Goal: Task Accomplishment & Management: Manage account settings

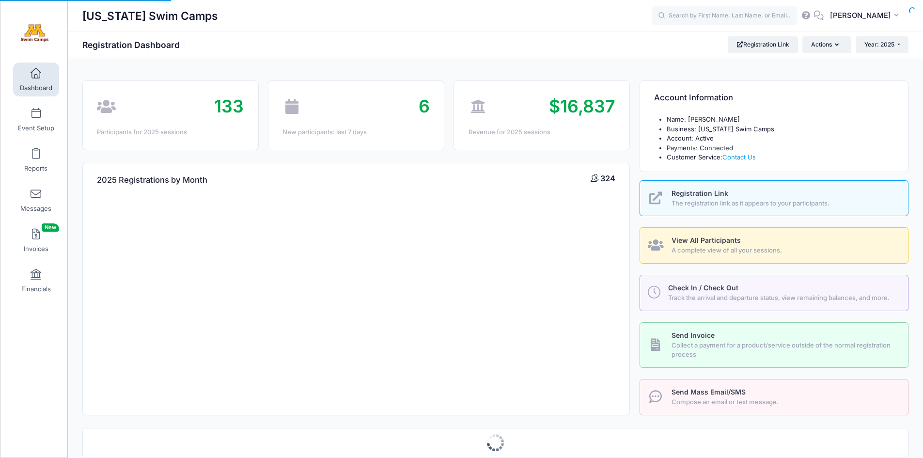
select select
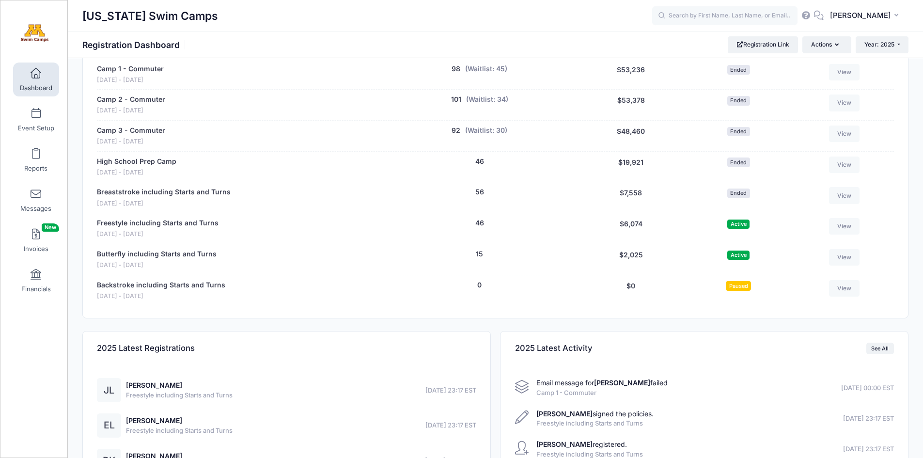
scroll to position [440, 0]
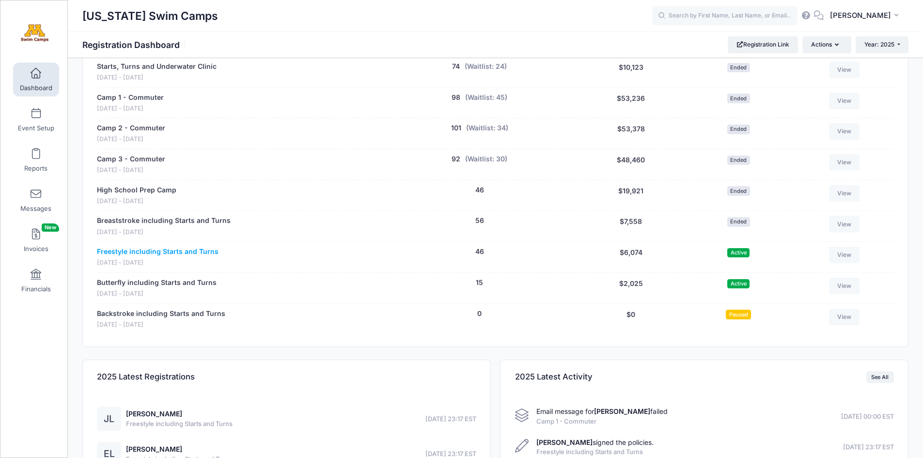
click at [165, 249] on link "Freestyle including Starts and Turns" at bounding box center [158, 252] width 122 height 10
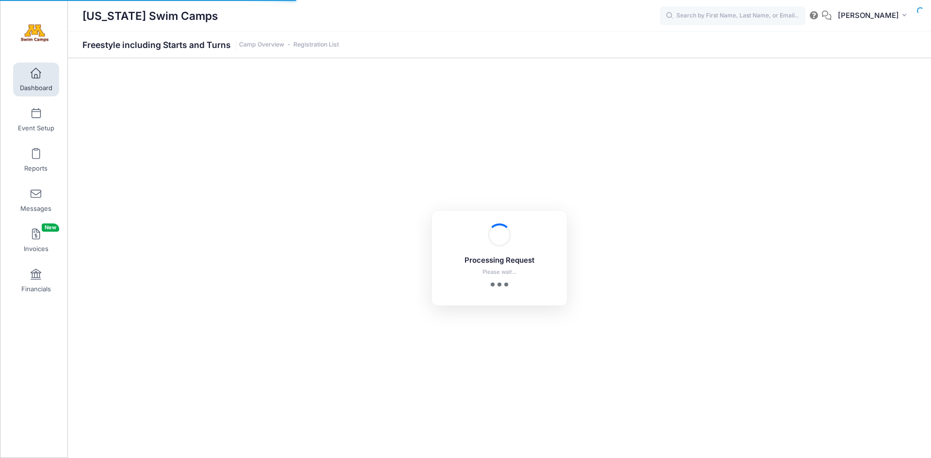
select select "10"
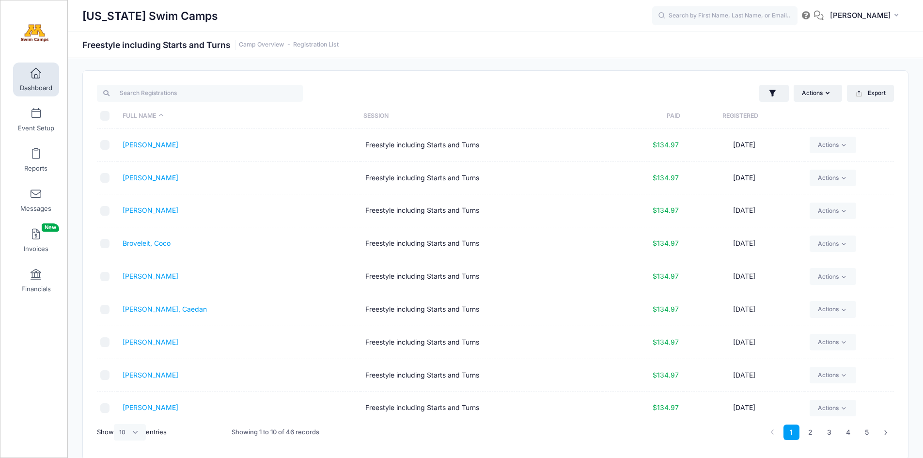
scroll to position [42, 0]
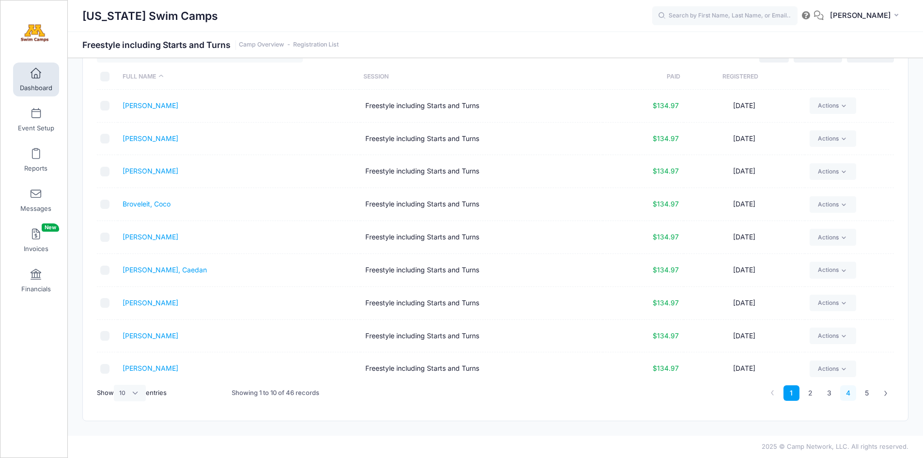
click at [850, 393] on link "4" at bounding box center [848, 393] width 16 height 16
click at [868, 392] on link "5" at bounding box center [867, 393] width 16 height 16
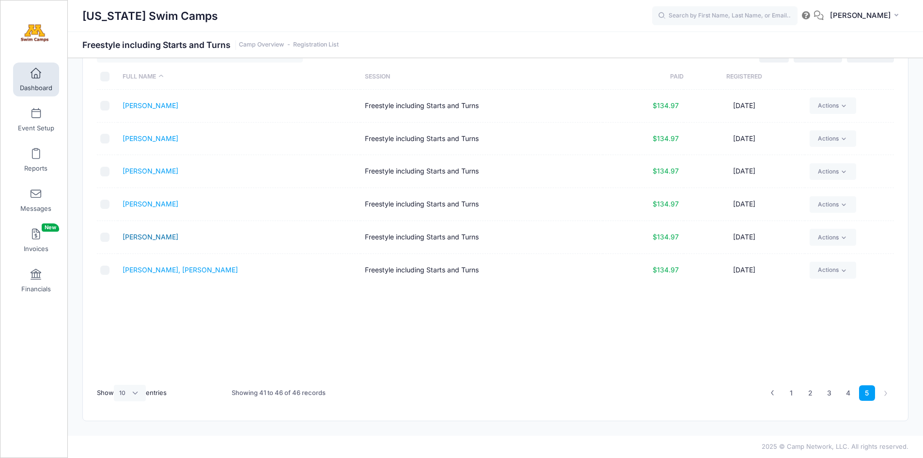
click at [137, 236] on link "[PERSON_NAME]" at bounding box center [151, 237] width 56 height 8
click at [793, 392] on link "1" at bounding box center [792, 393] width 16 height 16
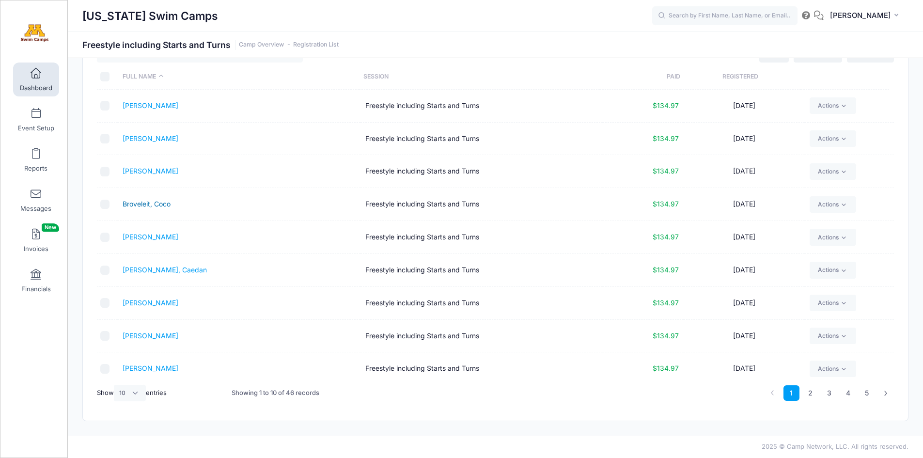
click at [144, 203] on link "Broveleit, Coco" at bounding box center [147, 204] width 48 height 8
click at [809, 394] on link "2" at bounding box center [811, 393] width 16 height 16
click at [146, 237] on link "Hodgkins, Caleb" at bounding box center [151, 237] width 56 height 8
click at [823, 393] on link "3" at bounding box center [829, 393] width 16 height 16
click at [138, 205] on link "Lin, Eleanor" at bounding box center [151, 204] width 56 height 8
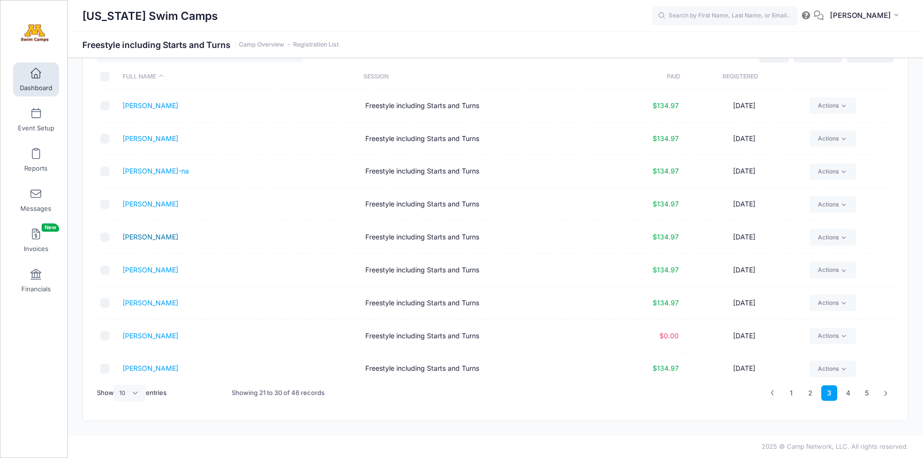
click at [145, 237] on link "Lin, Josie" at bounding box center [151, 237] width 56 height 8
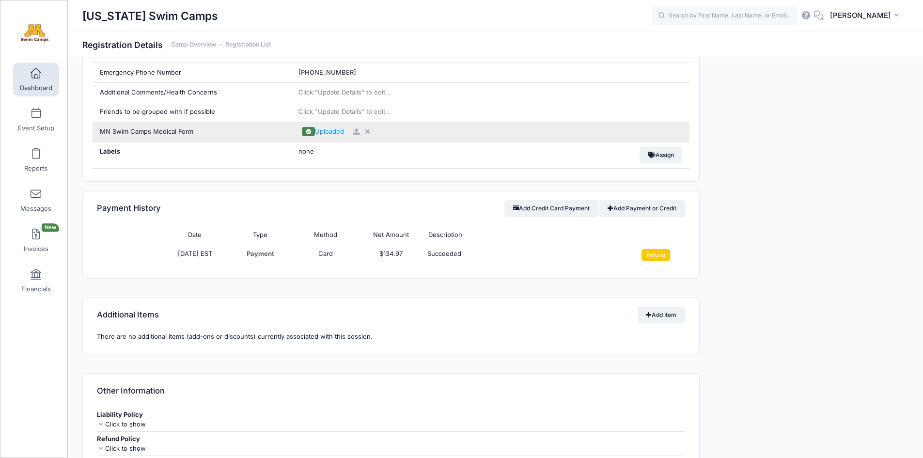
click at [367, 128] on icon at bounding box center [368, 131] width 8 height 6
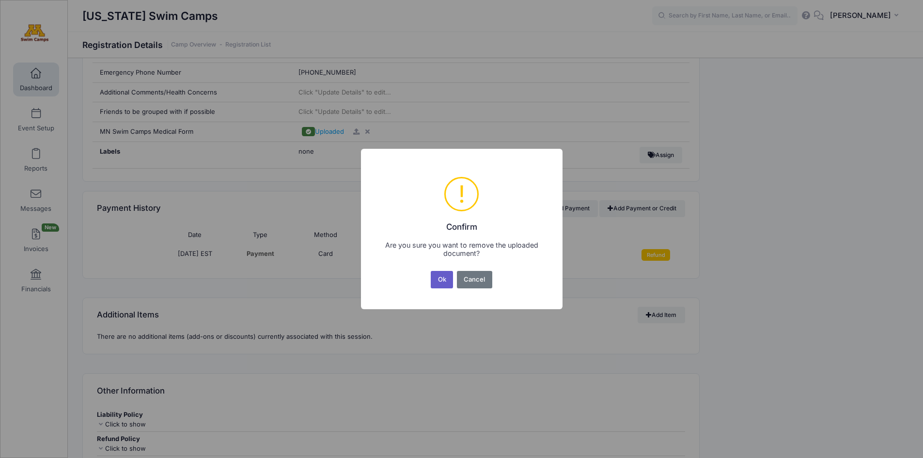
click at [441, 283] on button "Ok" at bounding box center [442, 279] width 22 height 17
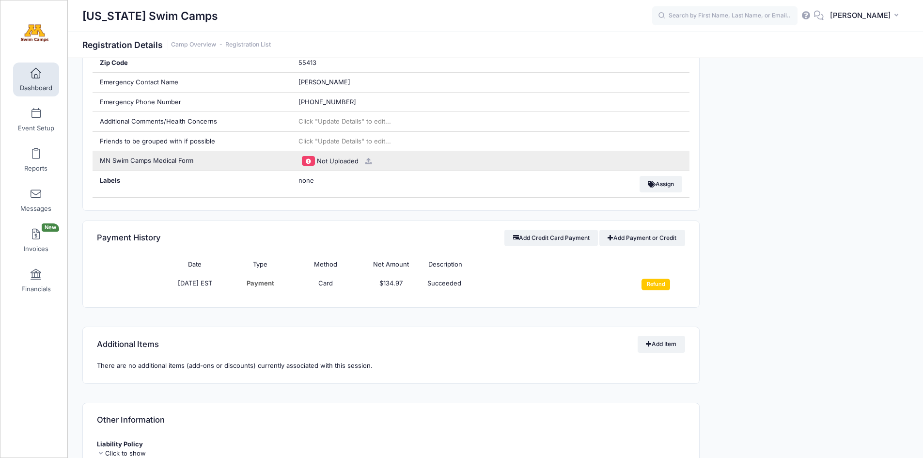
click at [366, 161] on icon at bounding box center [369, 161] width 8 height 6
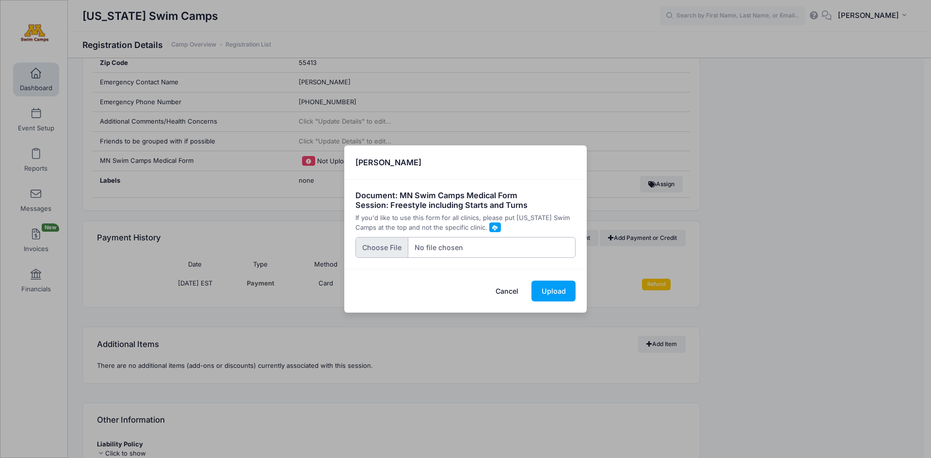
click at [384, 251] on input "file" at bounding box center [465, 247] width 221 height 21
type input "C:\fakepath\MN Swim Camps Medical Form - Lila Tobin-Haley.pdf"
click at [549, 293] on button "Upload" at bounding box center [553, 291] width 44 height 21
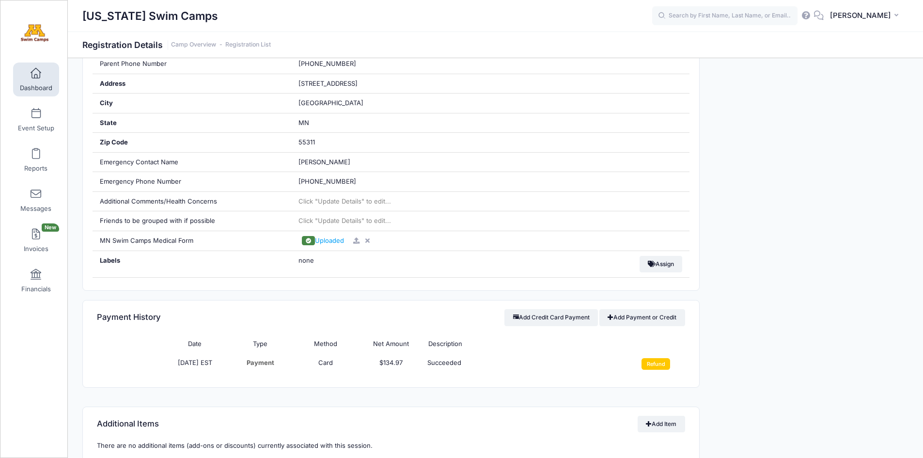
scroll to position [361, 0]
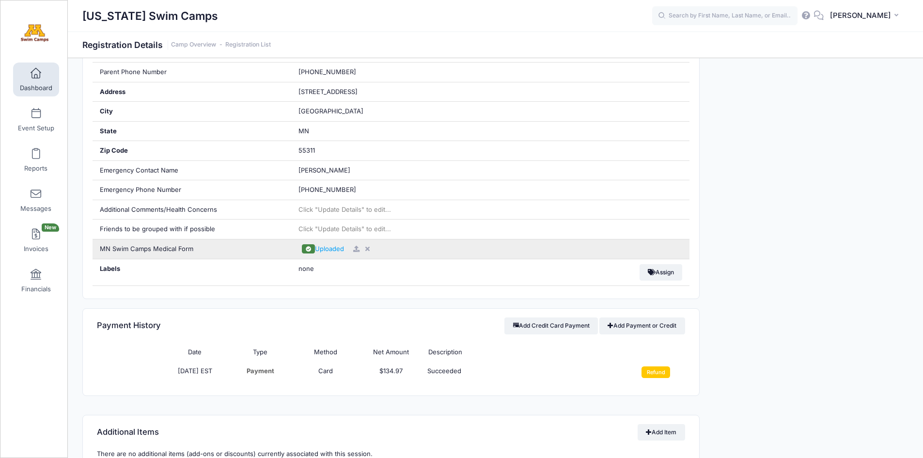
click at [368, 249] on icon at bounding box center [368, 249] width 8 height 6
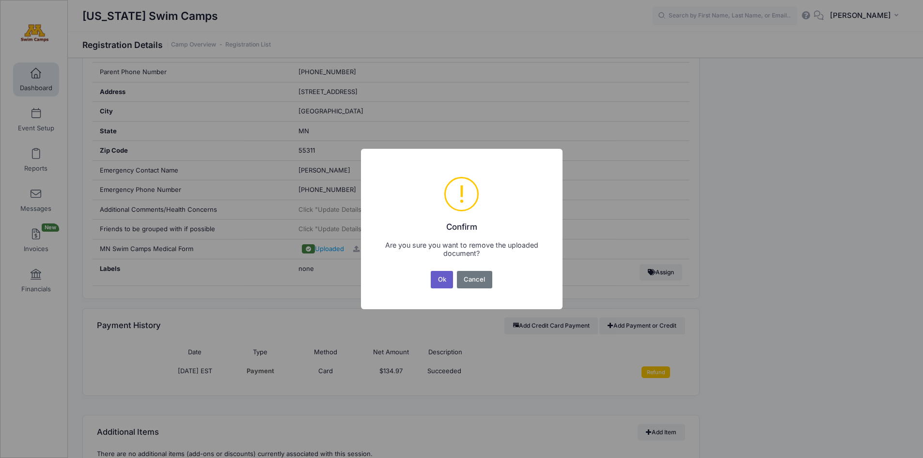
click at [451, 284] on button "Ok" at bounding box center [442, 279] width 22 height 17
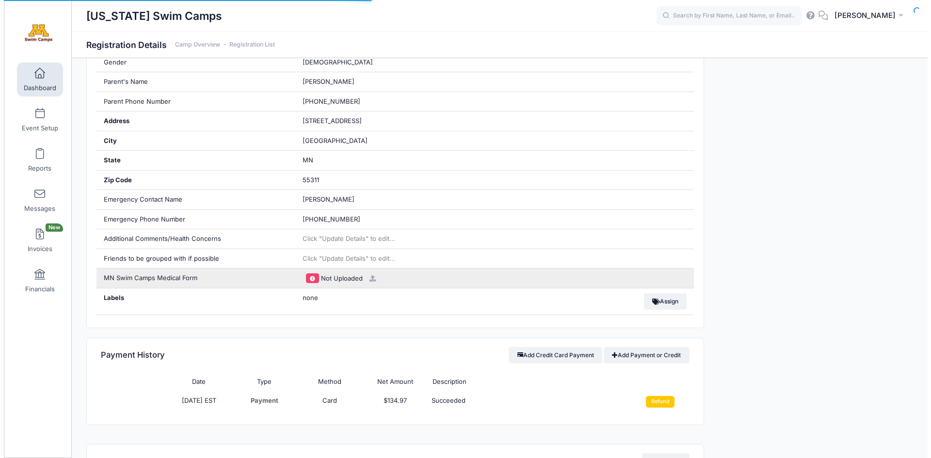
scroll to position [361, 0]
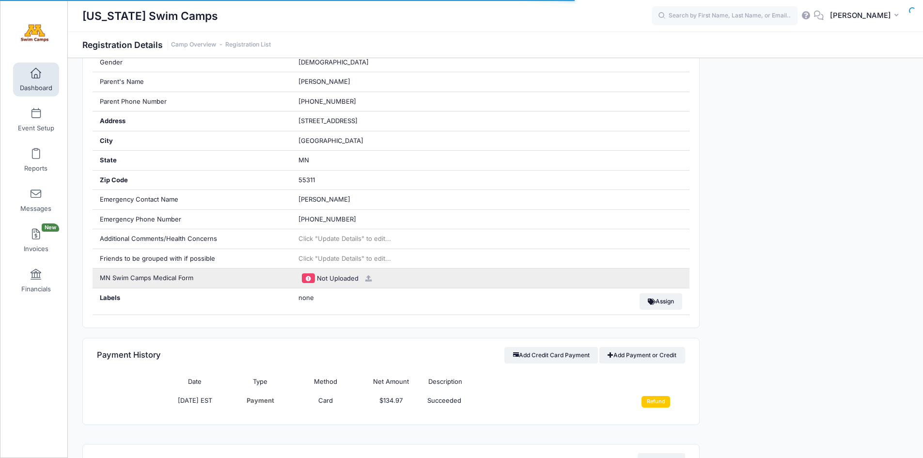
click at [367, 278] on icon at bounding box center [369, 278] width 8 height 6
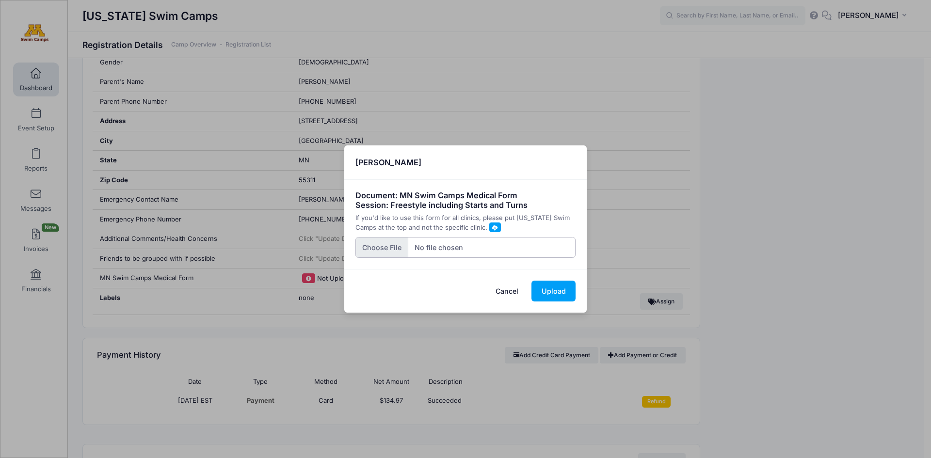
click at [394, 246] on input "file" at bounding box center [465, 247] width 221 height 21
type input "C:\fakepath\UofM Swim Camp Medical Release Form.pdf"
click at [552, 293] on button "Upload" at bounding box center [553, 291] width 44 height 21
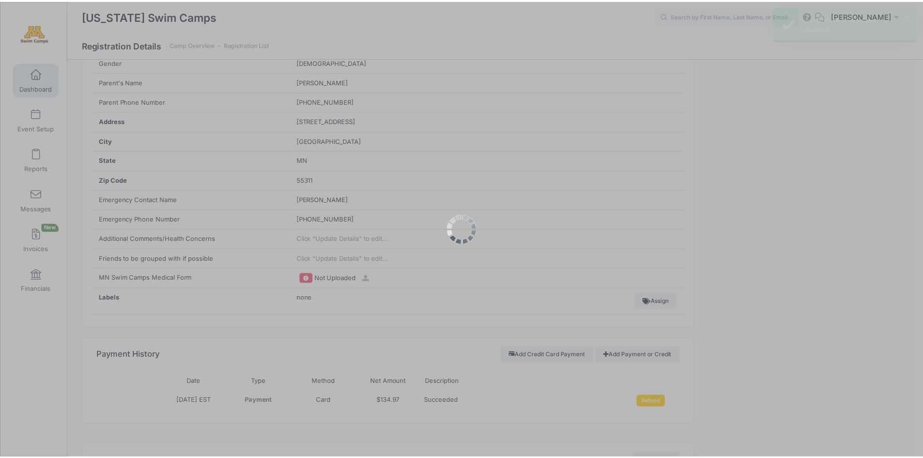
scroll to position [0, 0]
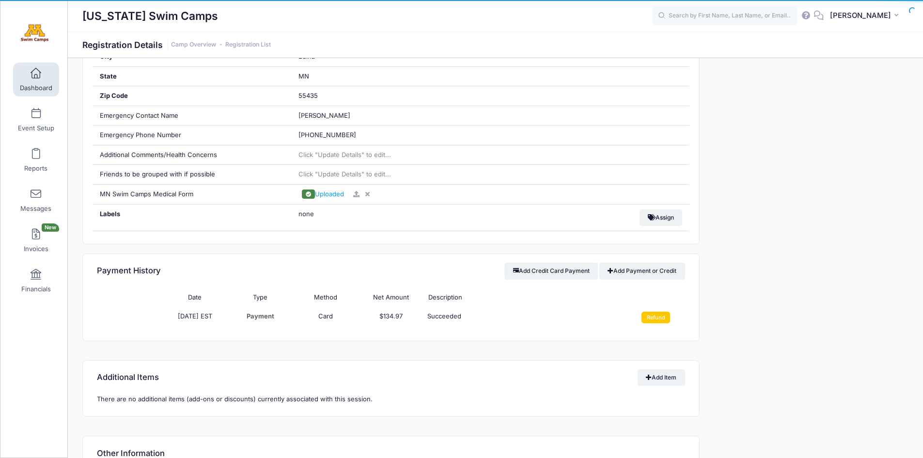
scroll to position [421, 0]
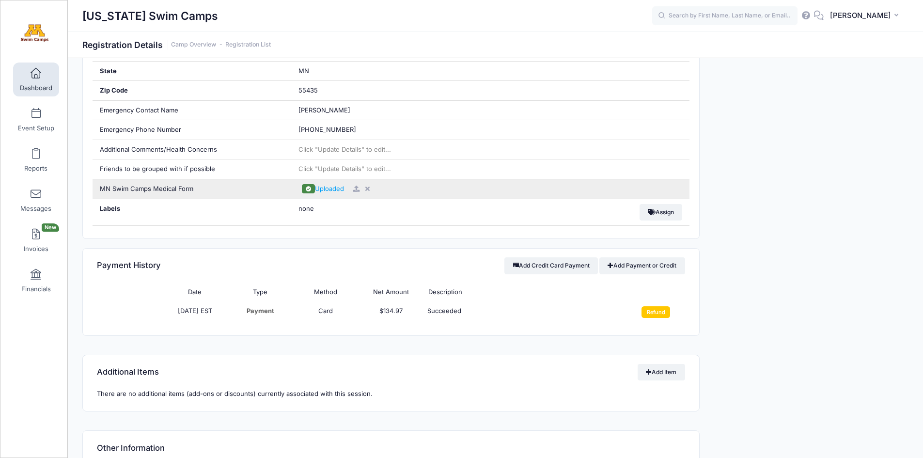
click at [366, 188] on icon at bounding box center [368, 189] width 8 height 6
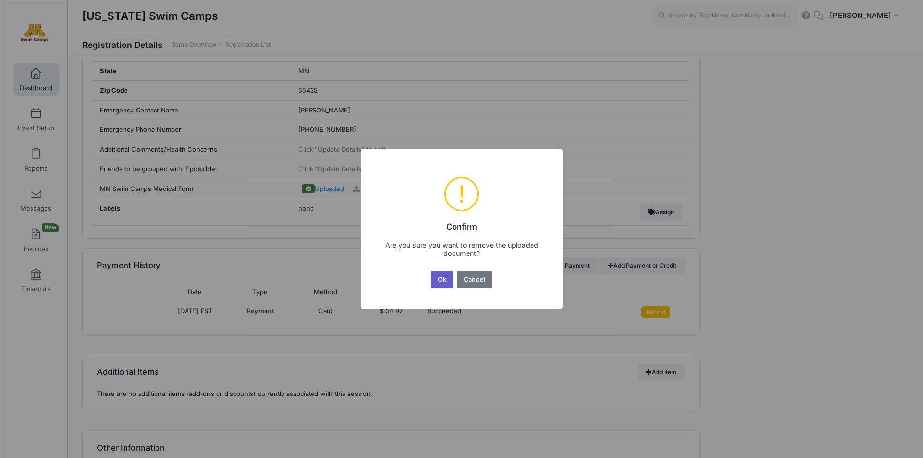
click at [442, 282] on button "Ok" at bounding box center [442, 279] width 22 height 17
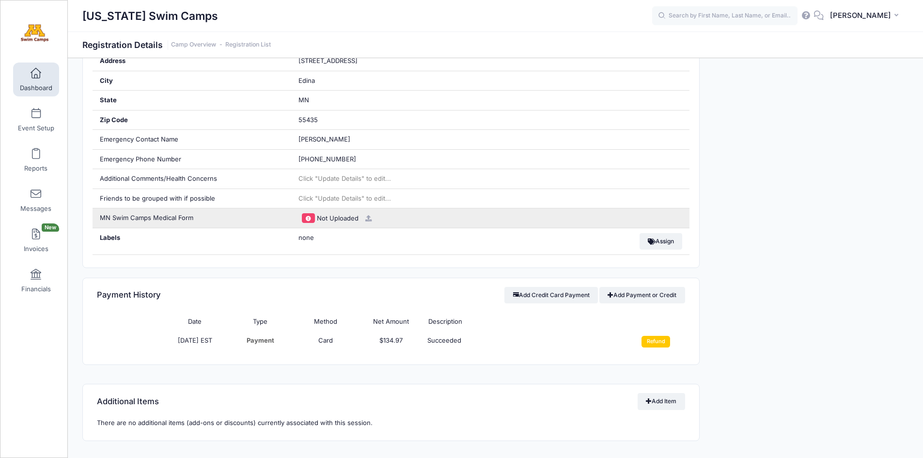
click at [369, 218] on icon at bounding box center [369, 218] width 8 height 6
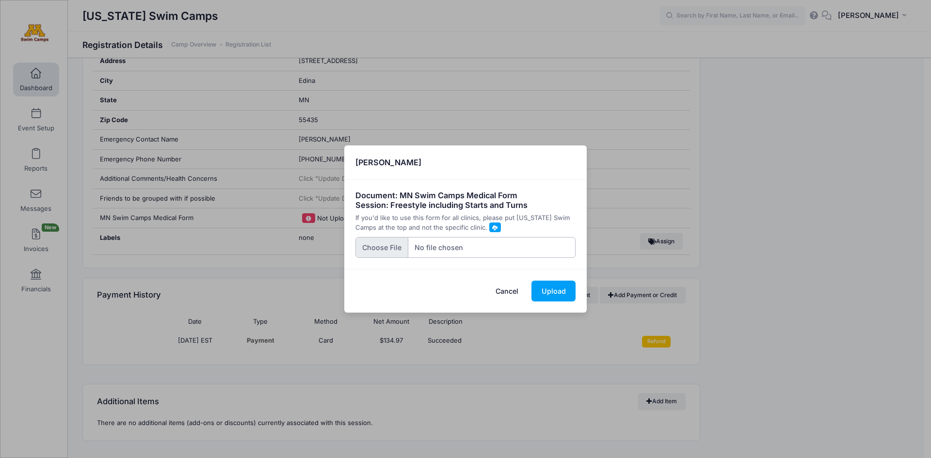
click at [393, 247] on input "file" at bounding box center [465, 247] width 221 height 21
type input "C:\fakepath\email_87110_670a07461259640e.pdf"
click at [548, 291] on button "Upload" at bounding box center [553, 291] width 44 height 21
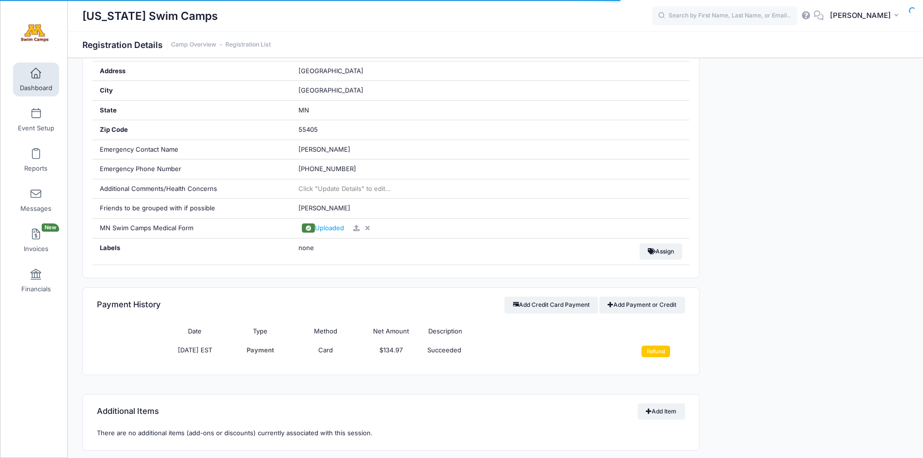
scroll to position [407, 0]
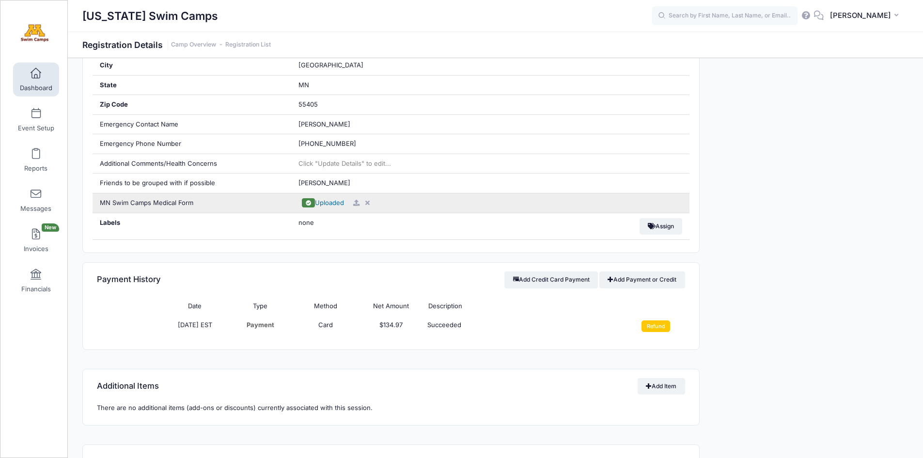
click at [321, 204] on span "Uploaded" at bounding box center [329, 203] width 29 height 8
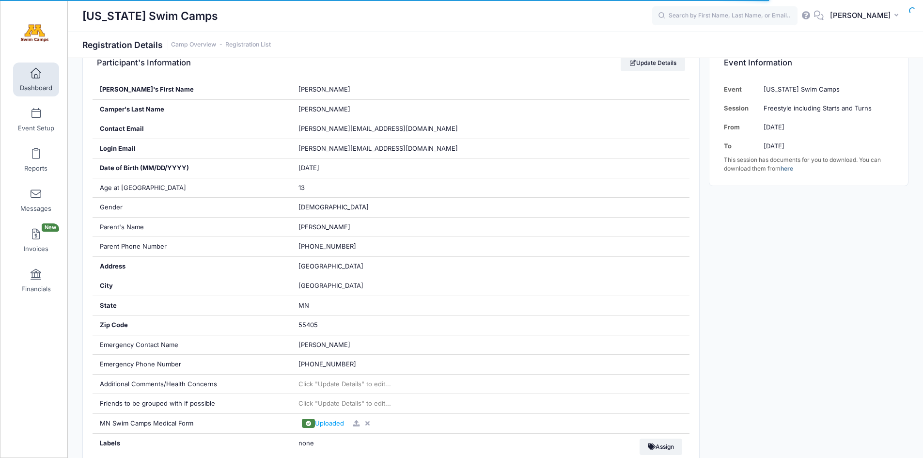
scroll to position [228, 0]
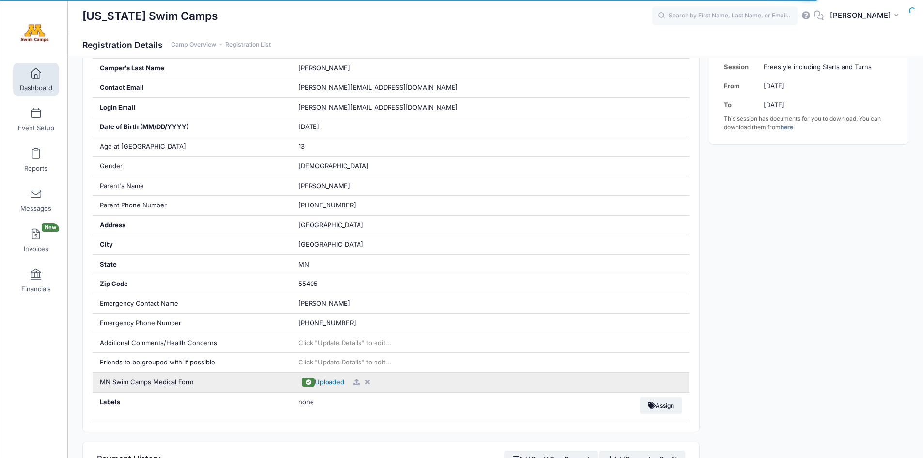
click at [332, 383] on span "Uploaded" at bounding box center [329, 382] width 29 height 8
